Goal: Task Accomplishment & Management: Manage account settings

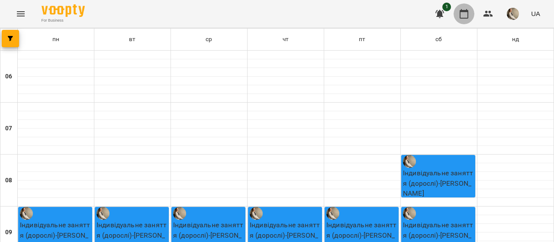
click at [469, 16] on icon "button" at bounding box center [464, 14] width 10 height 10
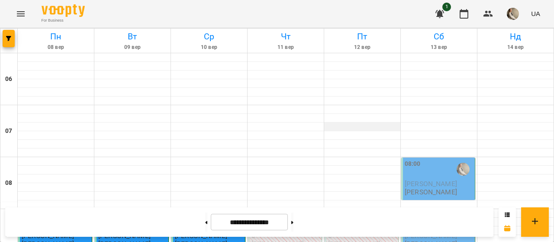
scroll to position [75, 0]
click at [417, 159] on div "08:00" at bounding box center [439, 169] width 68 height 20
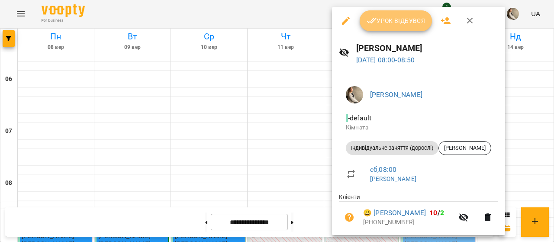
click at [378, 19] on span "Урок відбувся" at bounding box center [396, 21] width 59 height 10
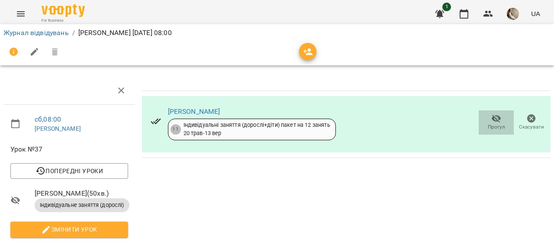
click at [488, 125] on span "Прогул" at bounding box center [496, 126] width 17 height 7
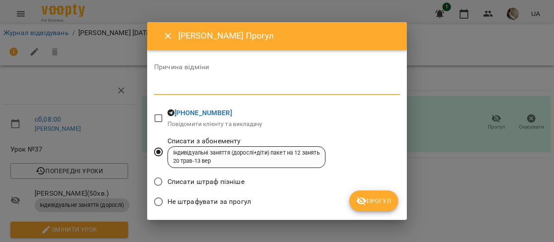
click at [233, 86] on textarea at bounding box center [277, 88] width 246 height 8
type textarea "*"
click at [388, 205] on span "Прогул" at bounding box center [373, 201] width 35 height 10
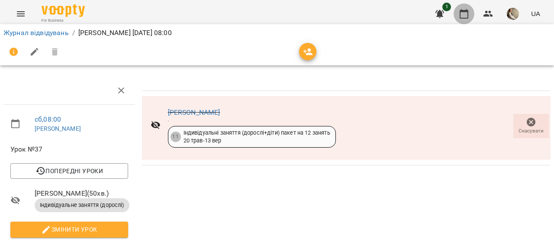
click at [461, 10] on icon "button" at bounding box center [464, 14] width 9 height 10
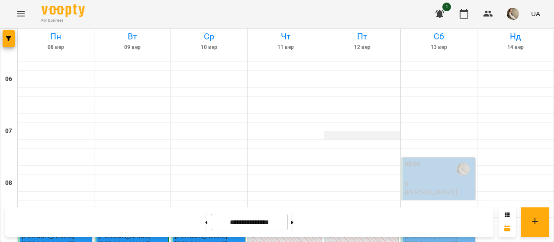
scroll to position [109, 0]
click at [417, 232] on span "[PERSON_NAME]" at bounding box center [431, 236] width 52 height 8
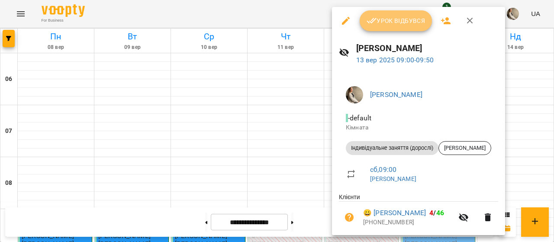
click at [397, 16] on span "Урок відбувся" at bounding box center [396, 21] width 59 height 10
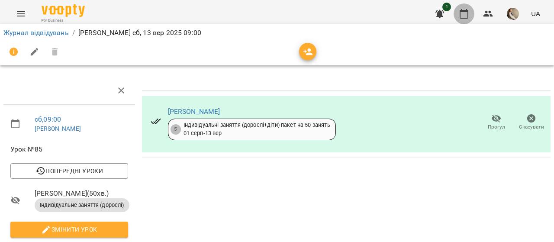
click at [469, 11] on icon "button" at bounding box center [464, 14] width 10 height 10
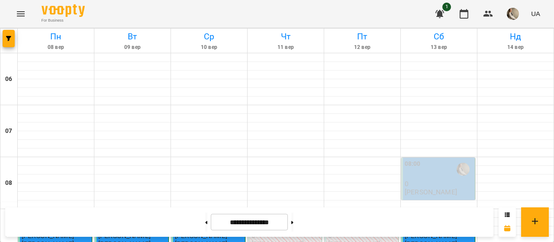
scroll to position [227, 0]
